Goal: Obtain resource: Download file/media

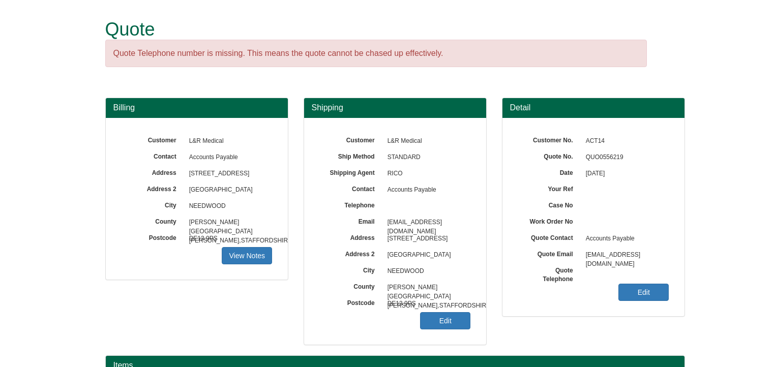
scroll to position [126, 0]
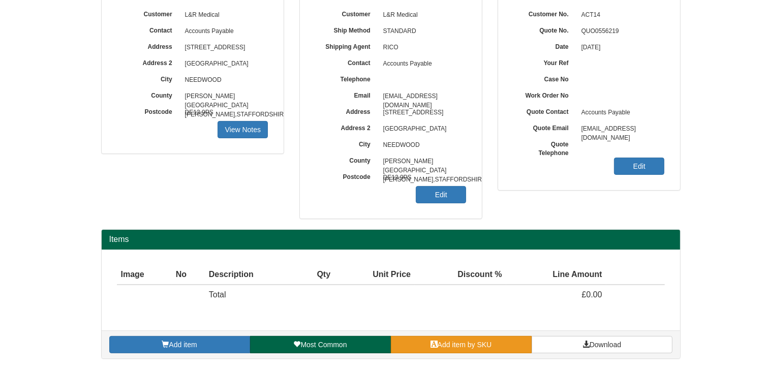
click at [471, 344] on span "Add item by SKU" at bounding box center [465, 345] width 54 height 8
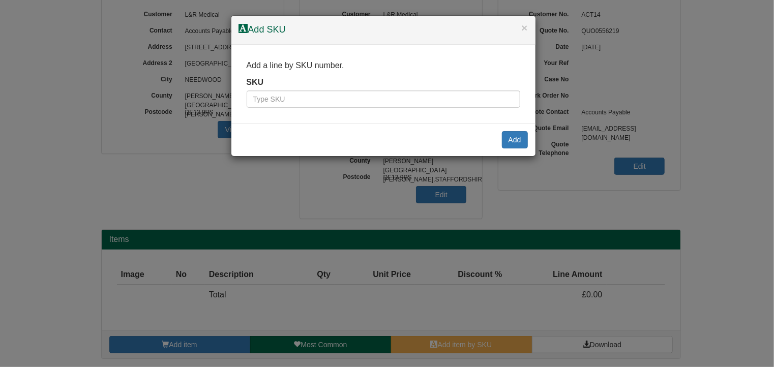
click at [327, 88] on div "SKU" at bounding box center [384, 93] width 274 height 32
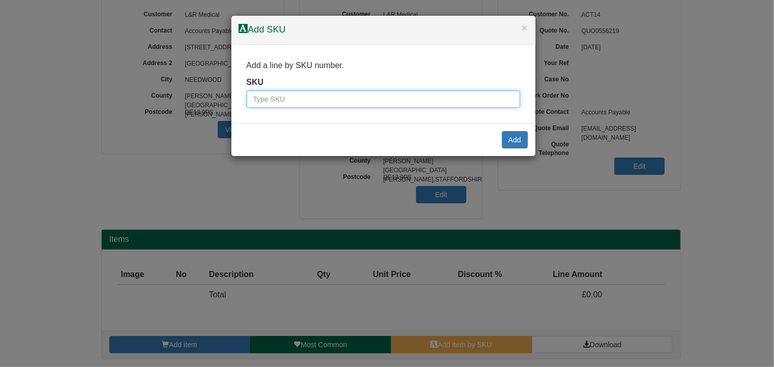
click at [329, 101] on input "text" at bounding box center [384, 99] width 274 height 17
paste input "9900004"
type input "9900004"
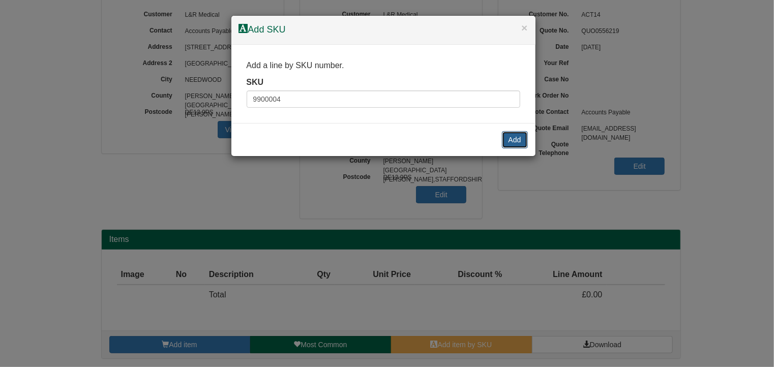
click at [518, 139] on button "Add" at bounding box center [515, 139] width 26 height 17
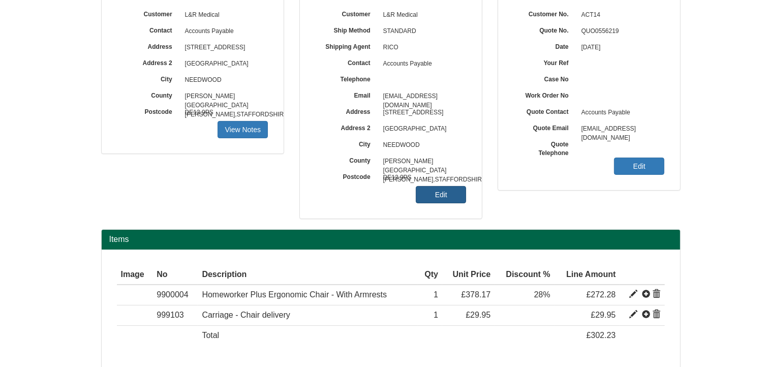
click at [436, 198] on link "Edit" at bounding box center [441, 194] width 50 height 17
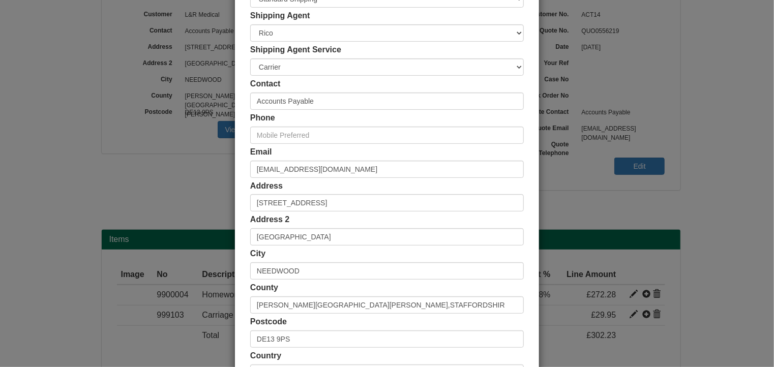
scroll to position [195, 0]
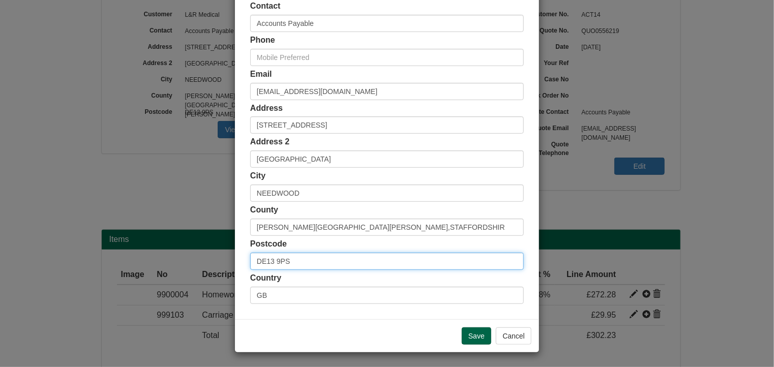
drag, startPoint x: 307, startPoint y: 259, endPoint x: 228, endPoint y: 258, distance: 78.8
click at [228, 258] on div "× Shipping Customer Name L&R Medical Ship Method Free of Charge £5 Flat Rate £7…" at bounding box center [387, 183] width 774 height 367
paste input "56 0TQ"
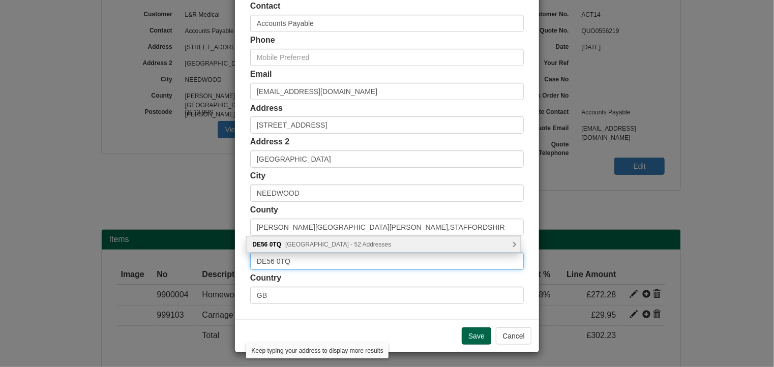
type input "DE56 0TQ"
click at [348, 245] on span "[GEOGRAPHIC_DATA] - 52 Addresses" at bounding box center [338, 244] width 106 height 7
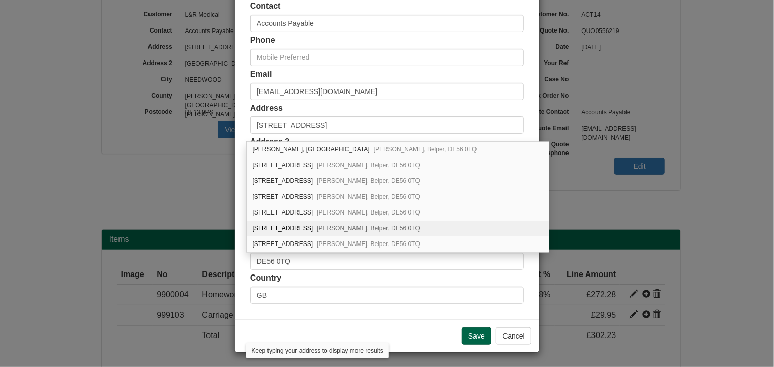
click at [300, 222] on div "[STREET_ADDRESS][PERSON_NAME]" at bounding box center [398, 229] width 302 height 16
type input "[STREET_ADDRESS]"
type input "[PERSON_NAME]"
type input "Belper"
type input "[GEOGRAPHIC_DATA]"
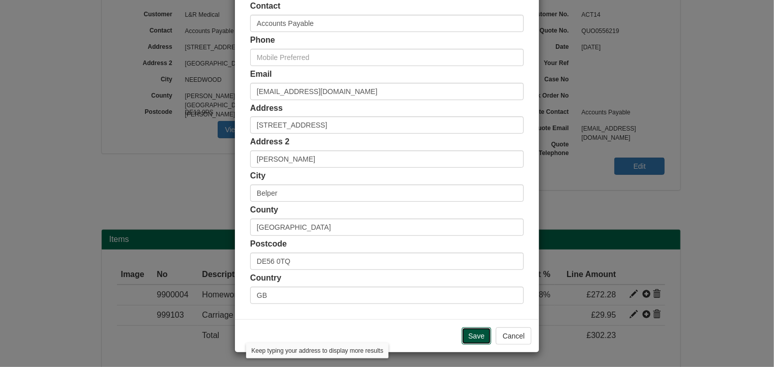
click at [472, 332] on input "Save" at bounding box center [476, 336] width 29 height 17
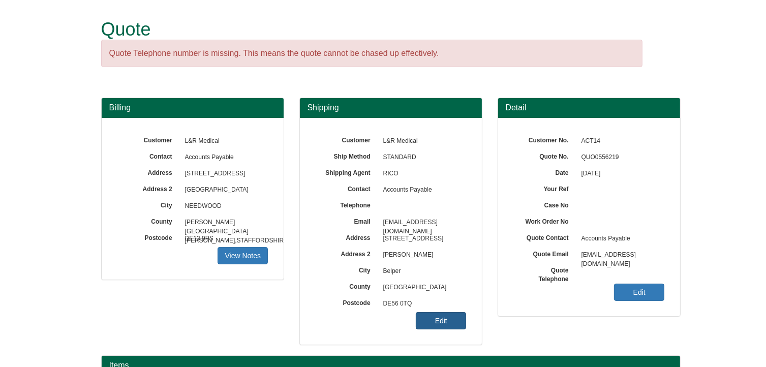
click at [448, 323] on link "Edit" at bounding box center [441, 320] width 50 height 17
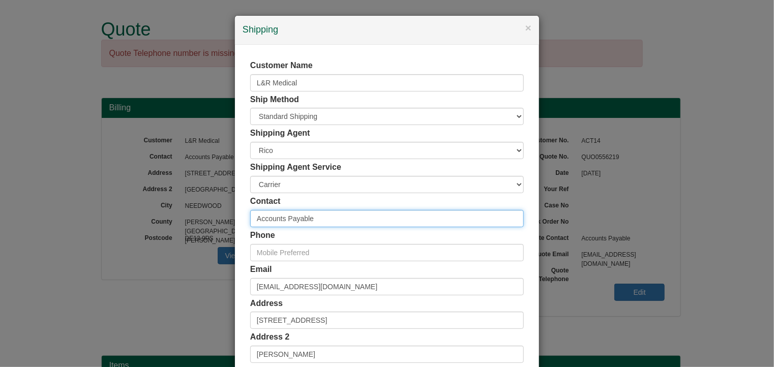
drag, startPoint x: 327, startPoint y: 222, endPoint x: 23, endPoint y: 216, distance: 303.7
click at [10, 220] on div "× Shipping Customer Name L&R Medical Ship Method Free of Charge £5 Flat Rate £7…" at bounding box center [387, 183] width 774 height 367
paste input "my Brindley"
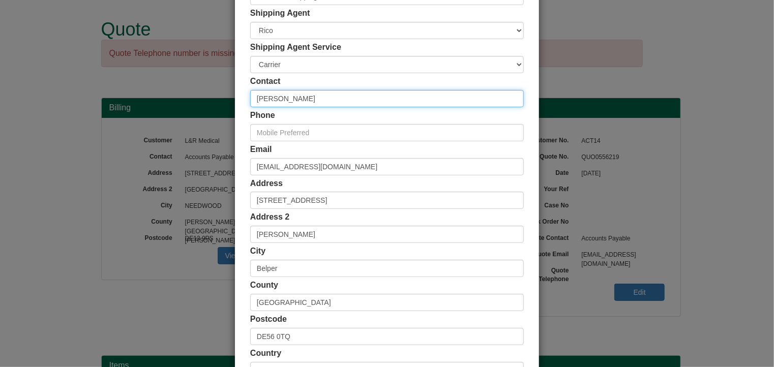
scroll to position [195, 0]
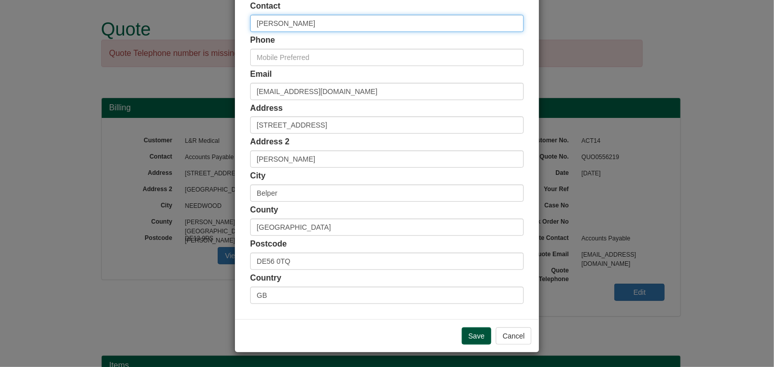
type input "Amy Brindley"
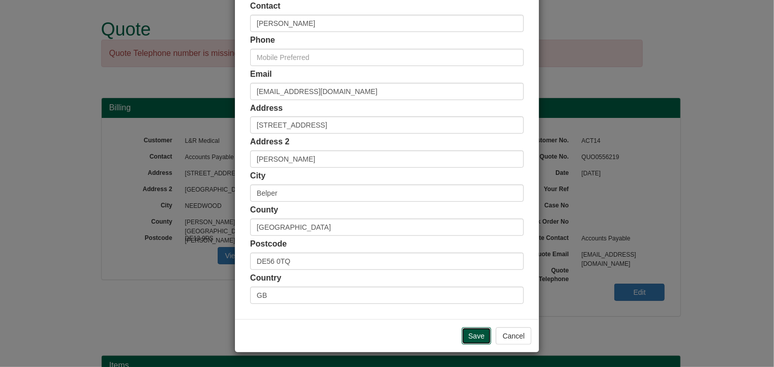
click at [472, 334] on input "Save" at bounding box center [476, 336] width 29 height 17
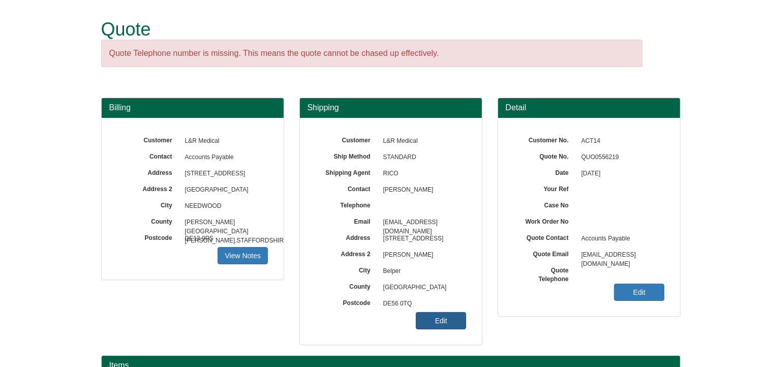
click at [446, 318] on link "Edit" at bounding box center [441, 320] width 50 height 17
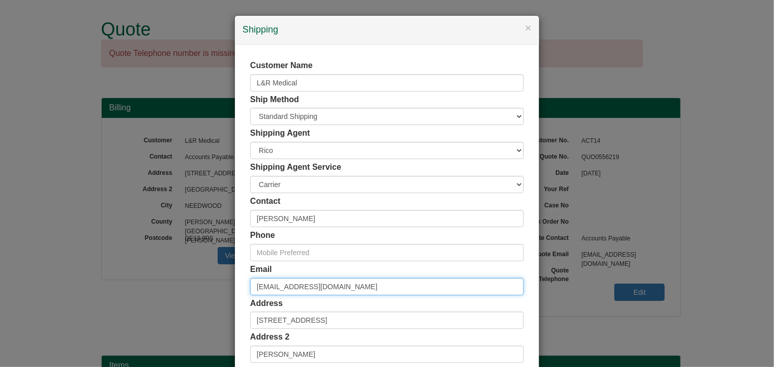
drag, startPoint x: 353, startPoint y: 283, endPoint x: 222, endPoint y: 279, distance: 131.8
click at [203, 274] on div "× Shipping Customer Name L&R Medical Ship Method Free of Charge £5 Flat Rate £7…" at bounding box center [387, 183] width 774 height 367
paste input "my.[PERSON_NAME]"
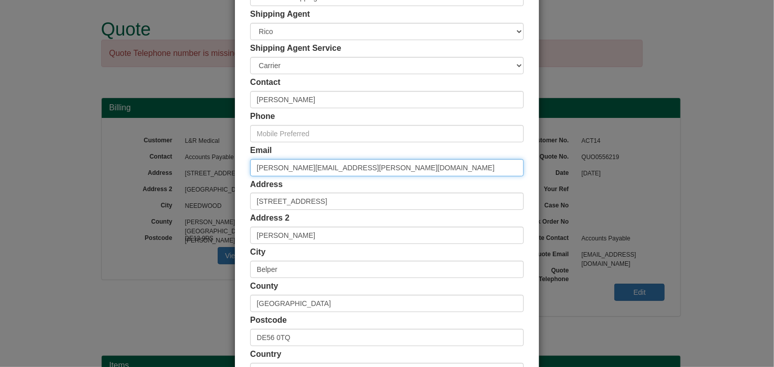
scroll to position [195, 0]
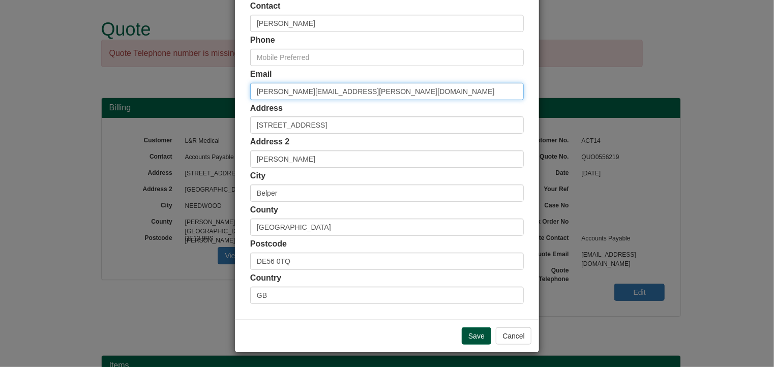
type input "[PERSON_NAME][EMAIL_ADDRESS][PERSON_NAME][DOMAIN_NAME]"
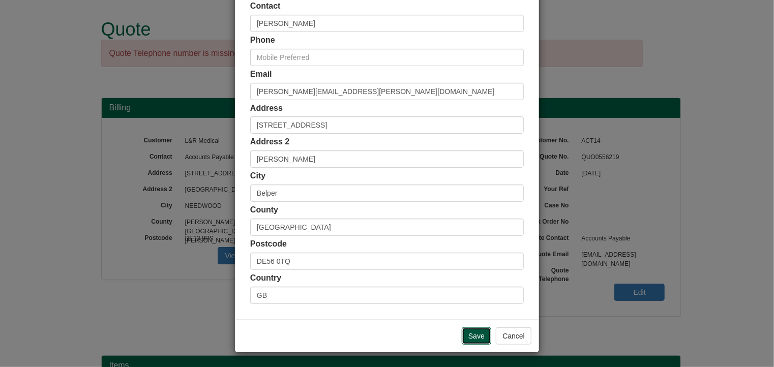
click at [477, 334] on input "Save" at bounding box center [476, 336] width 29 height 17
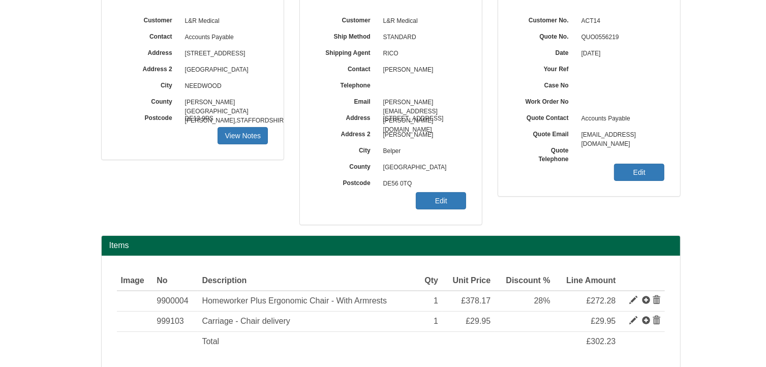
scroll to position [167, 0]
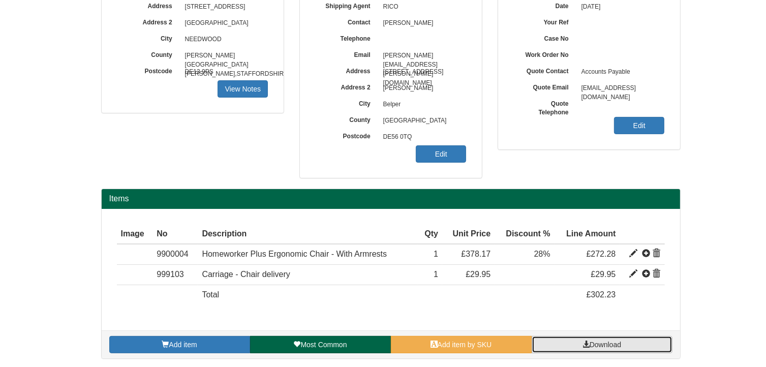
click at [603, 345] on span "Download" at bounding box center [606, 345] width 32 height 8
